Goal: Task Accomplishment & Management: Manage account settings

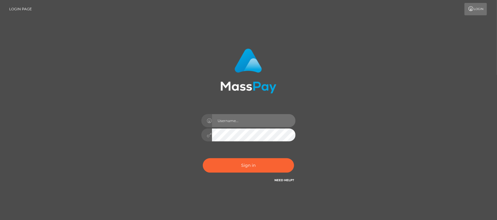
click at [247, 123] on input "text" at bounding box center [254, 120] width 84 height 13
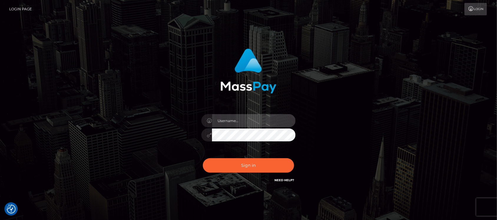
type input "hello.feetfinder"
click at [259, 124] on input "hello.feetfinder" at bounding box center [254, 120] width 84 height 13
click at [329, 98] on div "hello.feetfinder Sign in" at bounding box center [248, 119] width 163 height 150
click at [267, 120] on input "hello.feetfinder" at bounding box center [254, 120] width 84 height 13
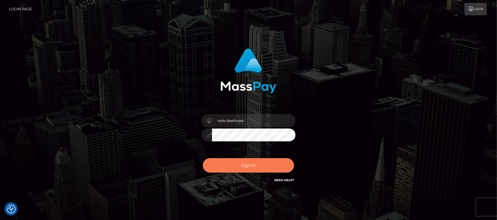
click at [251, 167] on button "Sign in" at bounding box center [248, 165] width 91 height 14
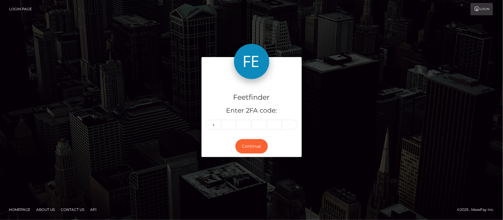
type input "6"
type input "8"
click at [219, 125] on input "text" at bounding box center [213, 125] width 15 height 10
click at [218, 125] on input "text" at bounding box center [213, 125] width 15 height 10
type input "6"
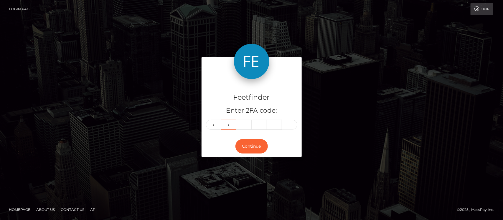
type input "4"
type input "7"
type input "0"
type input "8"
type input "0"
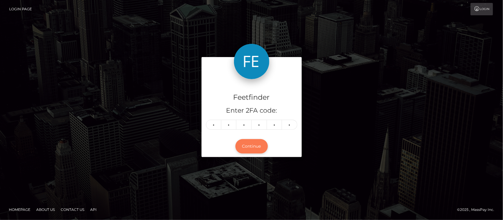
click at [251, 145] on button "Continue" at bounding box center [251, 146] width 32 height 14
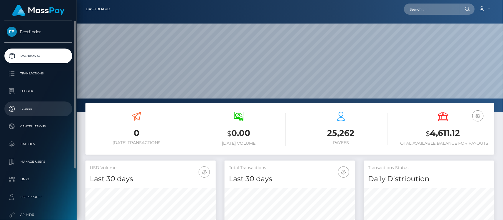
scroll to position [104, 130]
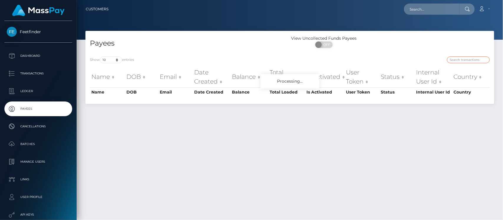
click at [475, 58] on input "search" at bounding box center [468, 60] width 43 height 7
paste input "6b21e5a5-7d8f-11f0-8023-0266f44cc279"
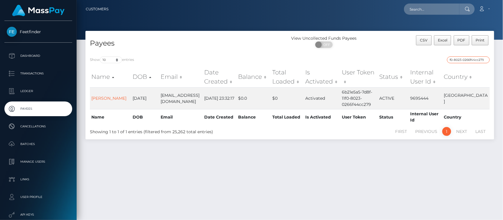
type input "6b21e5a5-7d8f-11f0-8023-0266f44cc279"
